Goal: Task Accomplishment & Management: Manage account settings

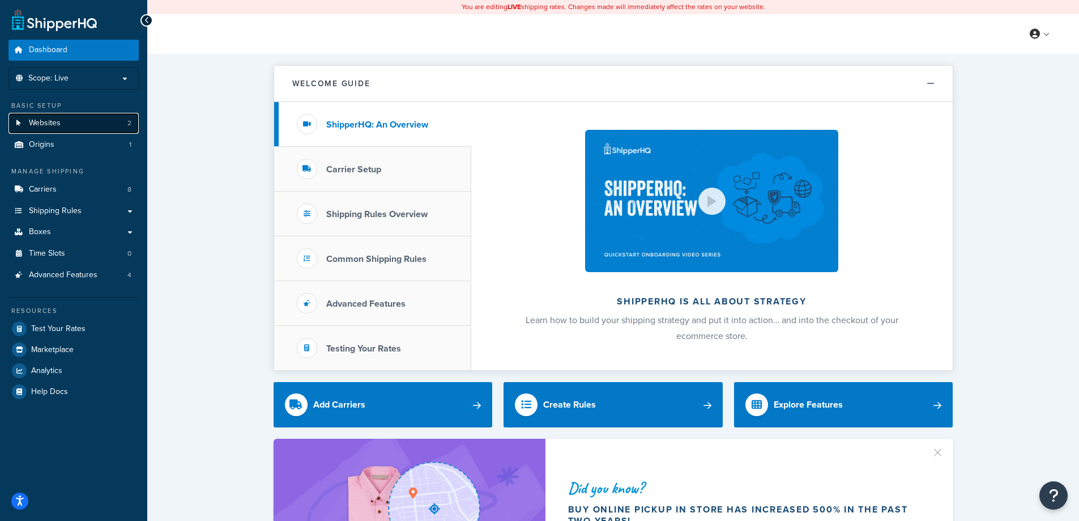
click at [41, 117] on link "Websites 2" at bounding box center [73, 123] width 130 height 21
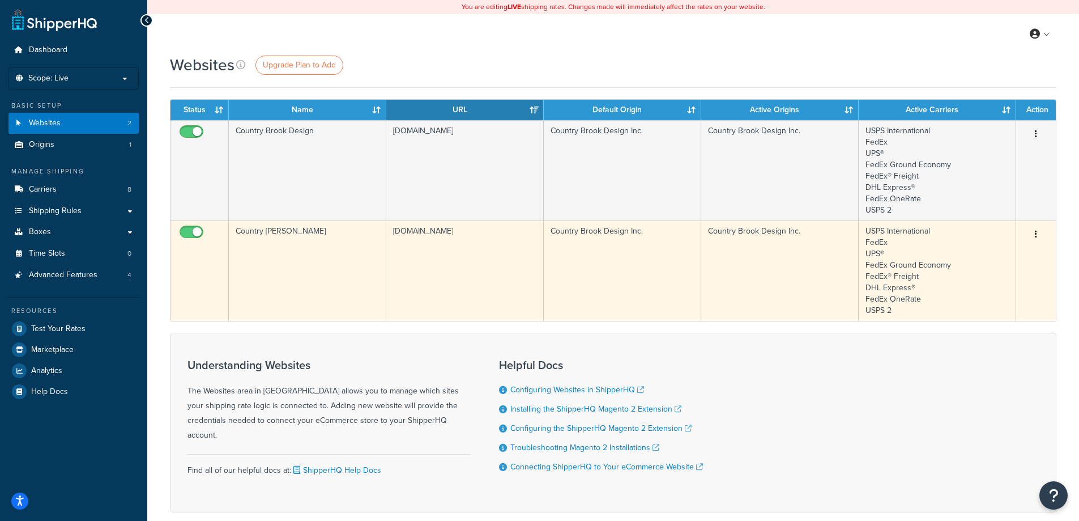
click at [1036, 235] on icon "button" at bounding box center [1036, 234] width 2 height 8
click at [1023, 255] on link "Edit" at bounding box center [991, 256] width 90 height 23
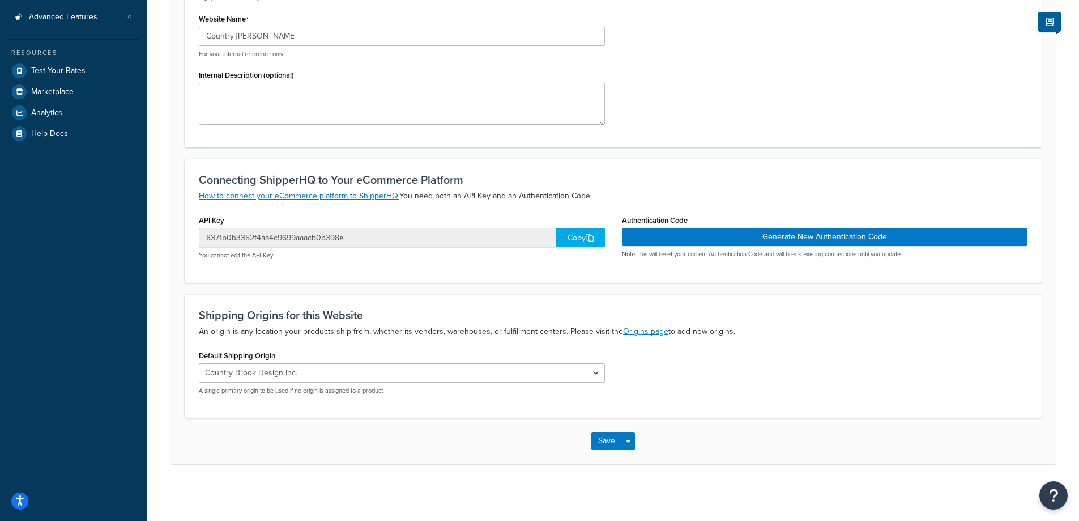
scroll to position [260, 0]
click at [501, 368] on select "Country Brook Design Inc." at bounding box center [402, 372] width 406 height 19
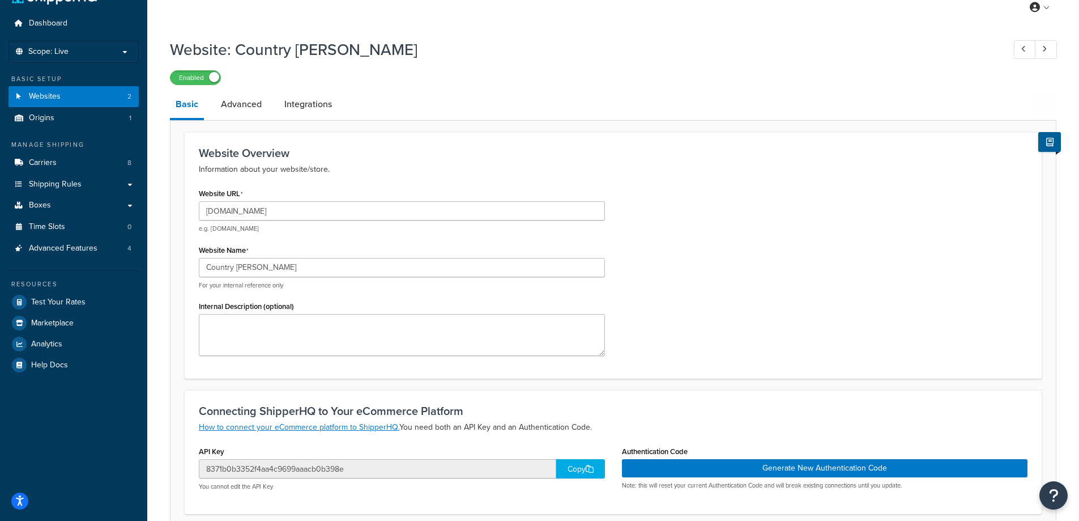
scroll to position [0, 0]
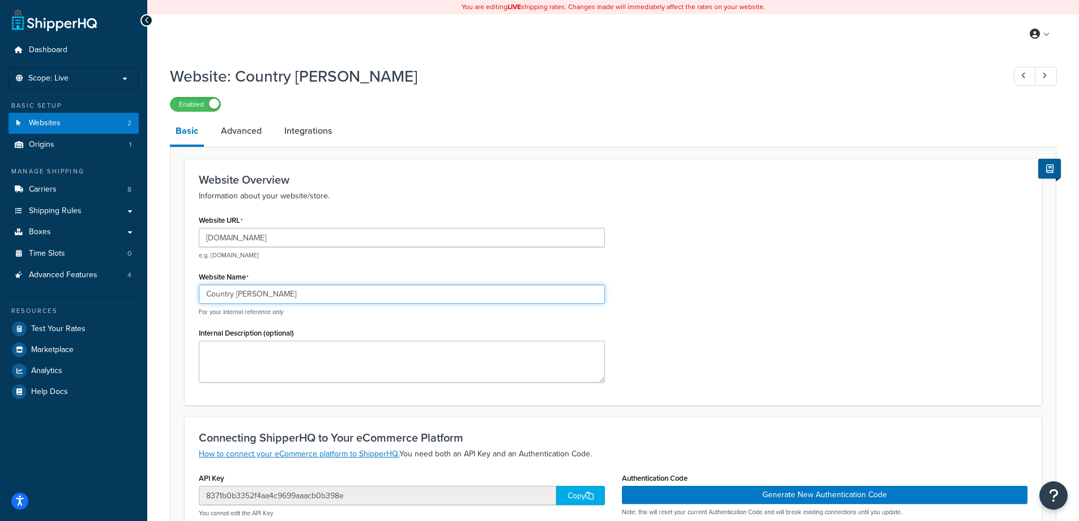
click at [322, 292] on input "Country [PERSON_NAME]" at bounding box center [402, 293] width 406 height 19
click at [330, 233] on input "[DOMAIN_NAME]" at bounding box center [402, 237] width 406 height 19
click at [249, 134] on link "Advanced" at bounding box center [241, 130] width 52 height 27
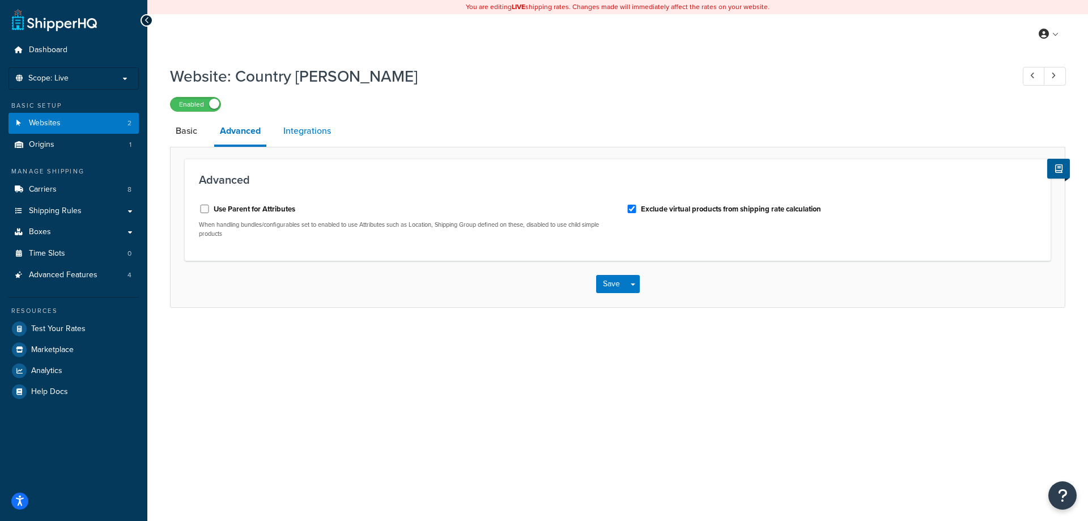
click at [301, 134] on link "Integrations" at bounding box center [307, 130] width 59 height 27
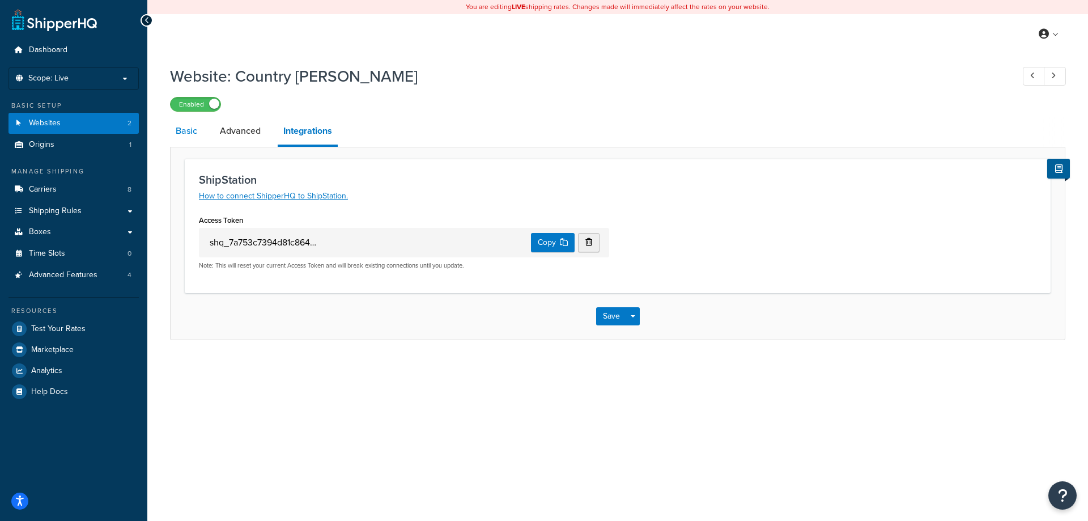
click at [176, 138] on link "Basic" at bounding box center [186, 130] width 33 height 27
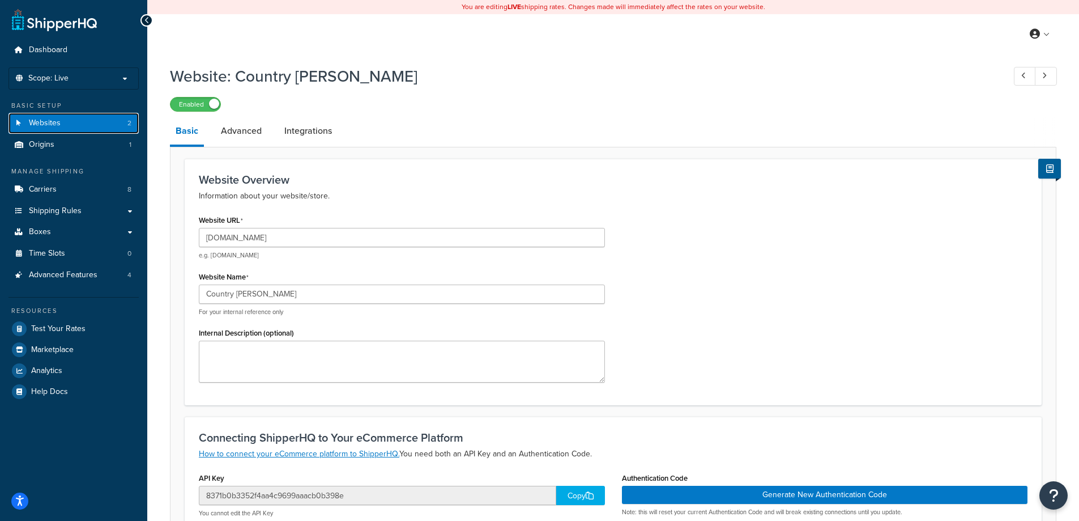
click at [87, 127] on link "Websites 2" at bounding box center [73, 123] width 130 height 21
